Goal: Use online tool/utility: Utilize a website feature to perform a specific function

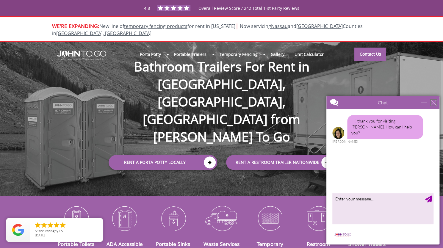
click at [432, 100] on div "close" at bounding box center [434, 103] width 6 height 6
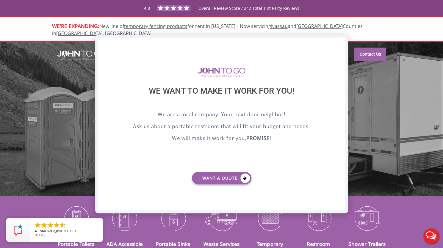
click at [341, 48] on div "X" at bounding box center [340, 43] width 9 height 10
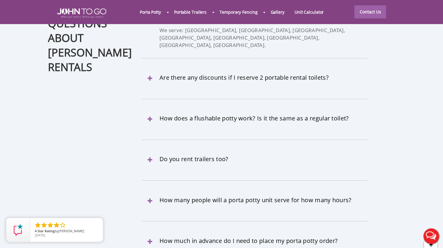
scroll to position [1797, 0]
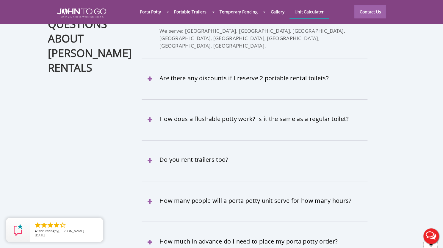
click at [306, 9] on link "Unit Calculator" at bounding box center [310, 11] width 40 height 13
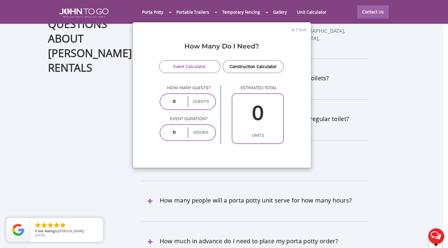
click at [177, 100] on input "number" at bounding box center [174, 101] width 25 height 11
type input "10"
click at [177, 132] on input "number" at bounding box center [174, 132] width 25 height 11
type input "1"
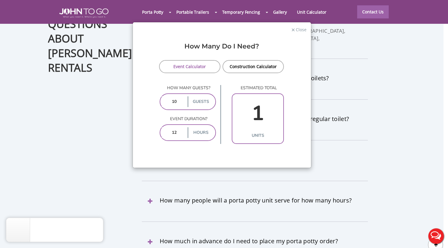
type input "10"
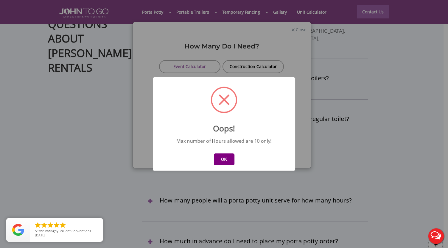
click at [226, 160] on button "OK" at bounding box center [224, 160] width 21 height 12
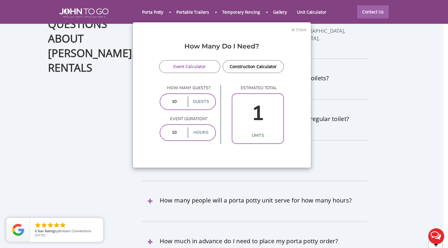
click at [201, 130] on label "hours" at bounding box center [200, 132] width 26 height 11
click at [180, 132] on input "10" at bounding box center [174, 132] width 25 height 11
click at [175, 101] on input "10" at bounding box center [174, 101] width 25 height 11
type input "0"
type input "2"
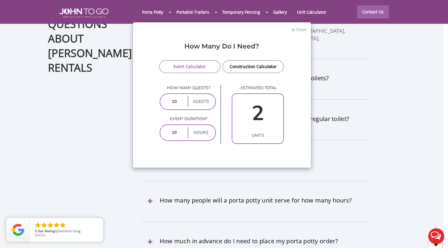
type input "190"
type input "6"
type input "190"
click at [194, 117] on p "Event duration?" at bounding box center [188, 119] width 57 height 6
click at [294, 29] on span "×" at bounding box center [293, 29] width 4 height 9
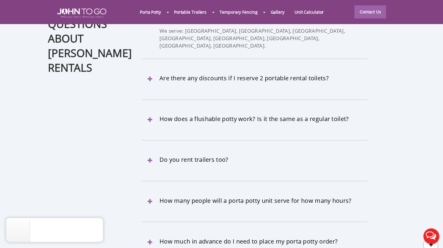
click at [113, 133] on div "Frequently Asked Questions about [PERSON_NAME] Rentals What areas do you servic…" at bounding box center [222, 133] width 348 height 293
